Goal: Information Seeking & Learning: Learn about a topic

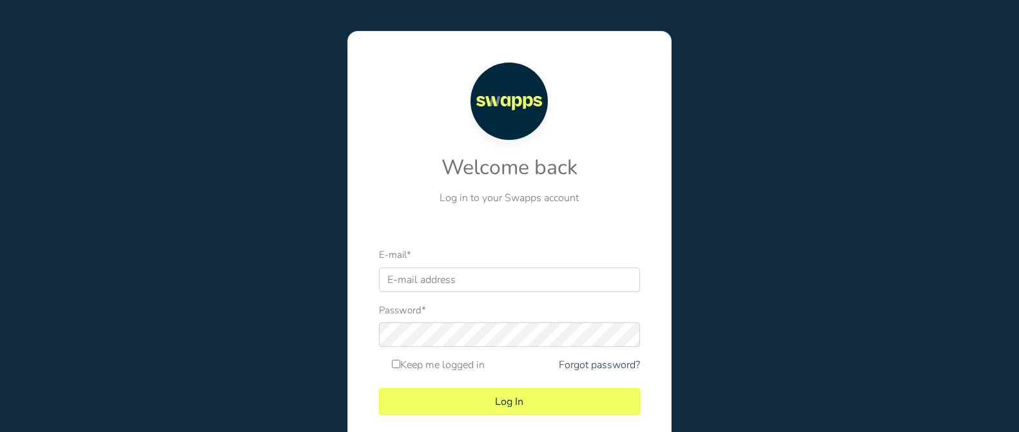
click at [583, 260] on div "E-mail *" at bounding box center [509, 269] width 261 height 45
click at [577, 275] on input "E-mail *" at bounding box center [509, 279] width 261 height 24
type input "[EMAIL_ADDRESS][DOMAIN_NAME]"
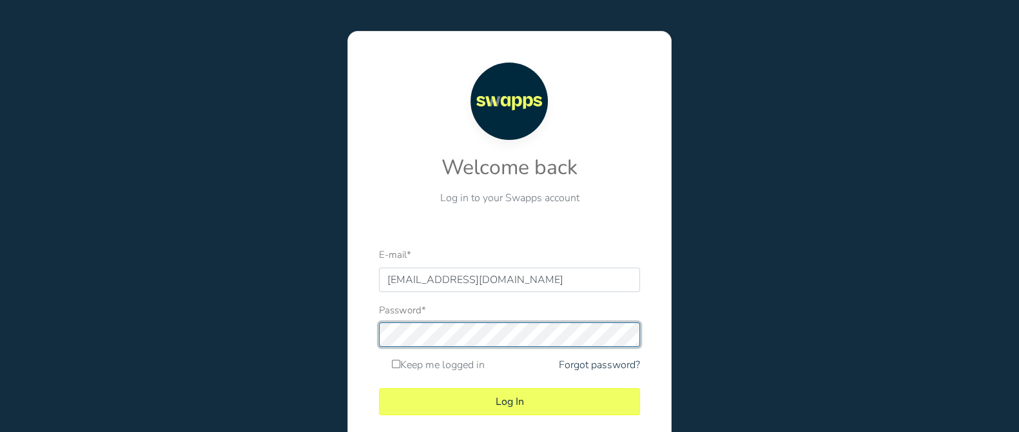
click at [379, 388] on button "Log In" at bounding box center [509, 401] width 261 height 27
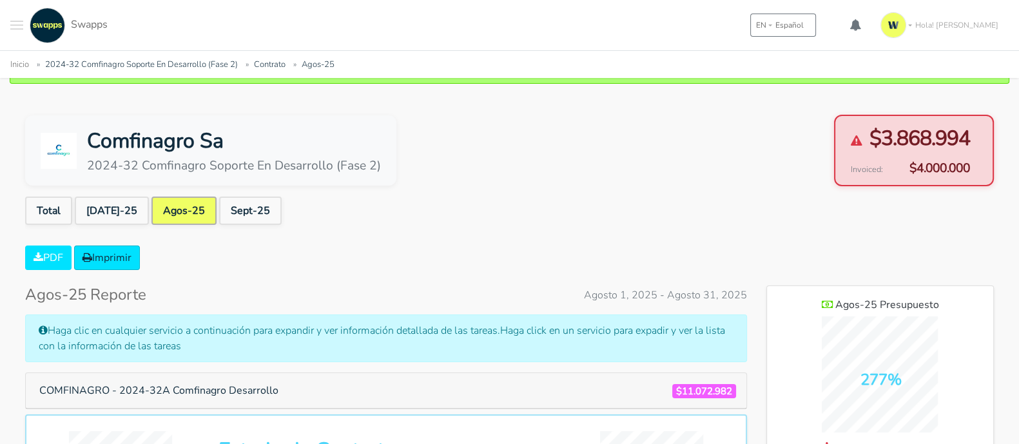
scroll to position [80, 0]
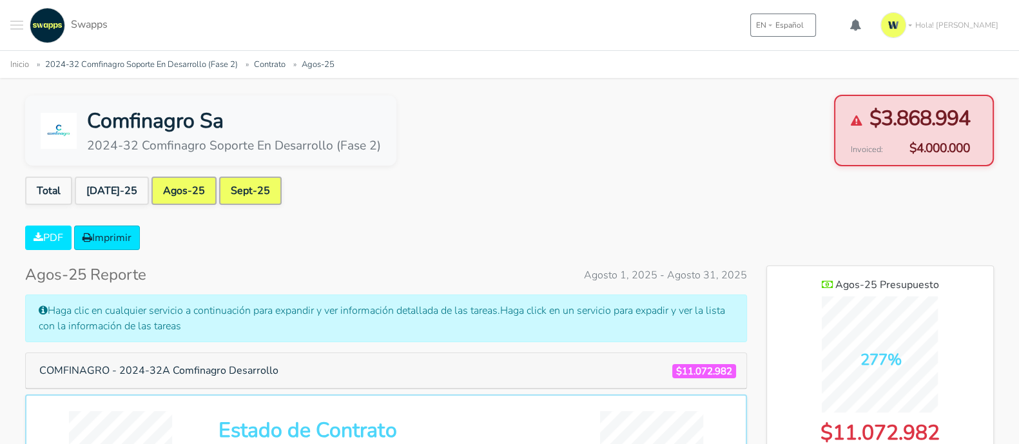
click at [227, 186] on link "Sept-25" at bounding box center [250, 191] width 63 height 28
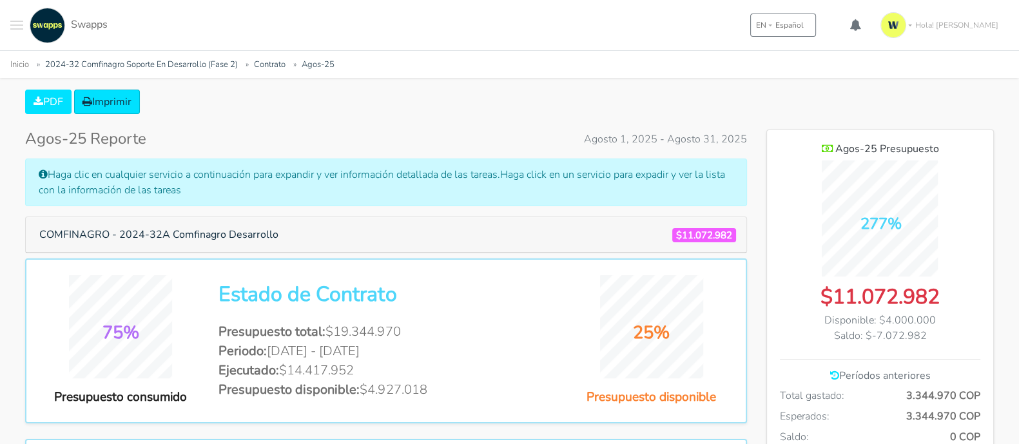
scroll to position [242, 0]
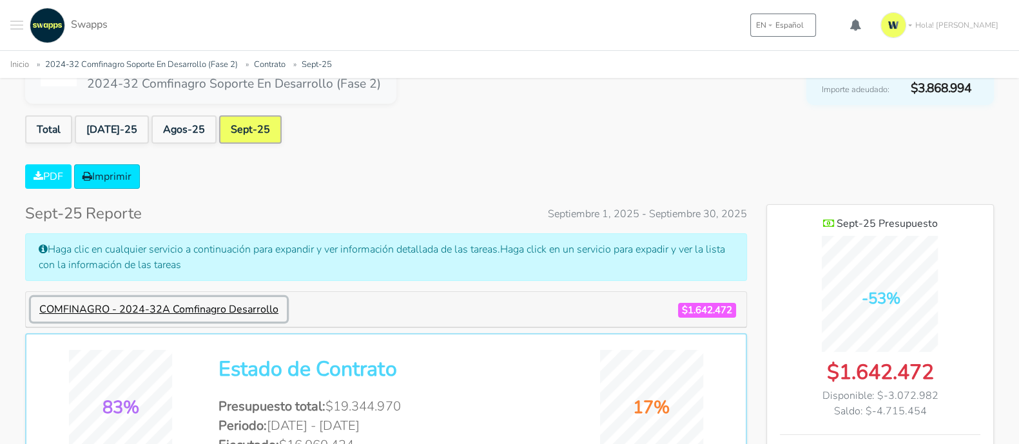
click at [224, 301] on button "COMFINAGRO - 2024-32A Comfinagro Desarrollo" at bounding box center [159, 309] width 256 height 24
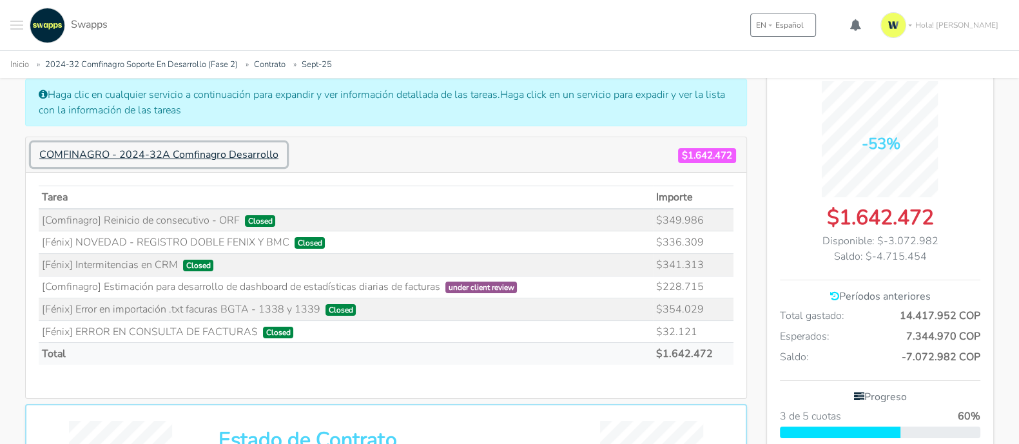
scroll to position [242, 0]
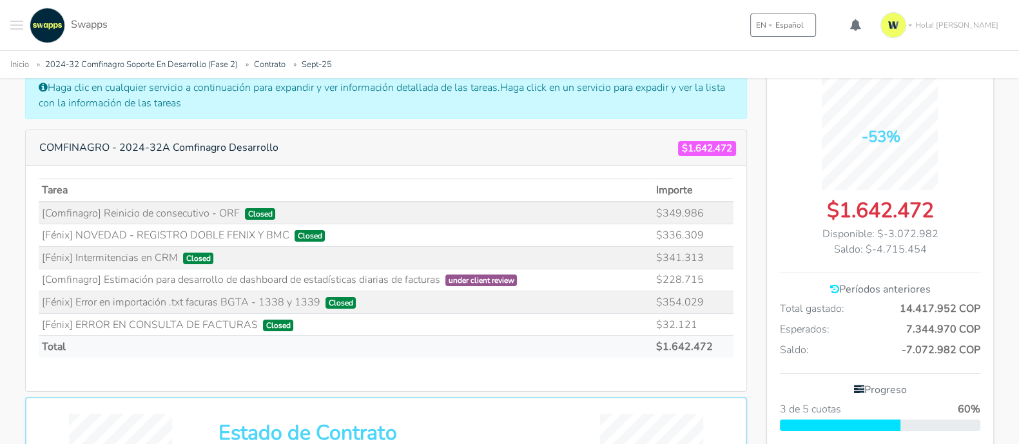
drag, startPoint x: 177, startPoint y: 301, endPoint x: 319, endPoint y: 298, distance: 141.8
click at [319, 298] on td "[Fénix] Error en importación .txt facuras BGTA - 1338 y 1339 Closed" at bounding box center [346, 302] width 614 height 23
drag, startPoint x: 118, startPoint y: 281, endPoint x: 440, endPoint y: 278, distance: 322.2
click at [440, 278] on td "[Comfinagro] Estimación para desarrollo de dashboard de estadísticas diarias de…" at bounding box center [346, 280] width 614 height 23
drag, startPoint x: 177, startPoint y: 253, endPoint x: 75, endPoint y: 252, distance: 101.2
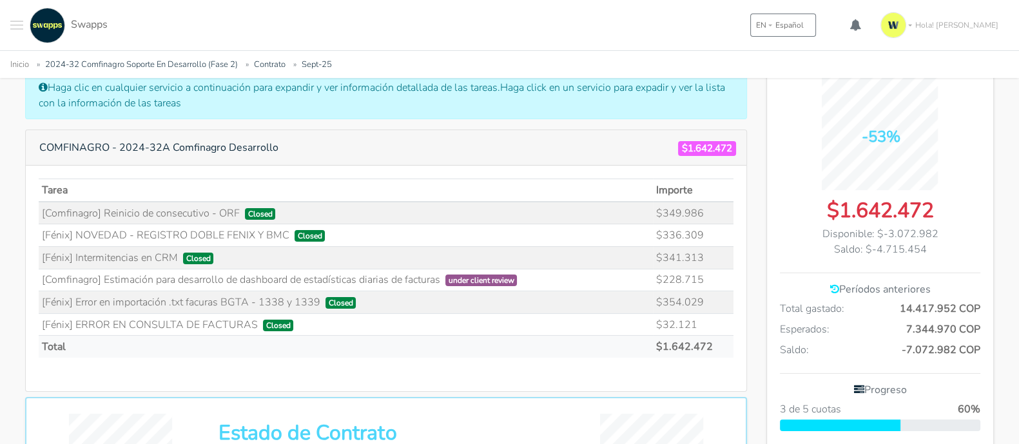
click at [75, 252] on td "[Fénix] Intermitencias en CRM Closed" at bounding box center [346, 257] width 614 height 23
drag, startPoint x: 287, startPoint y: 235, endPoint x: 77, endPoint y: 236, distance: 209.4
click at [77, 236] on td "[Fénix] NOVEDAD - REGISTRO DOBLE FENIX Y BMC Closed" at bounding box center [346, 235] width 614 height 23
drag, startPoint x: 238, startPoint y: 212, endPoint x: 104, endPoint y: 217, distance: 134.8
click at [104, 217] on td "[Comfinagro] Reinicio de consecutivo - ORF Closed" at bounding box center [346, 213] width 614 height 23
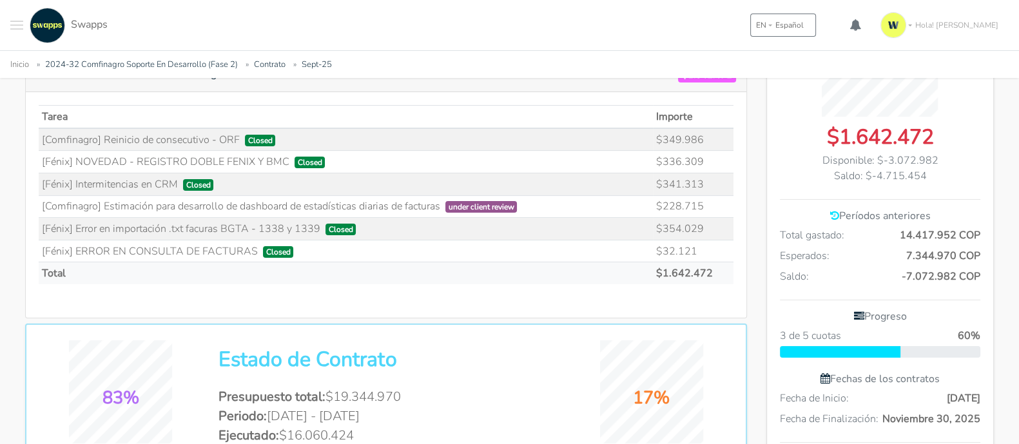
scroll to position [483, 0]
